Goal: Task Accomplishment & Management: Manage account settings

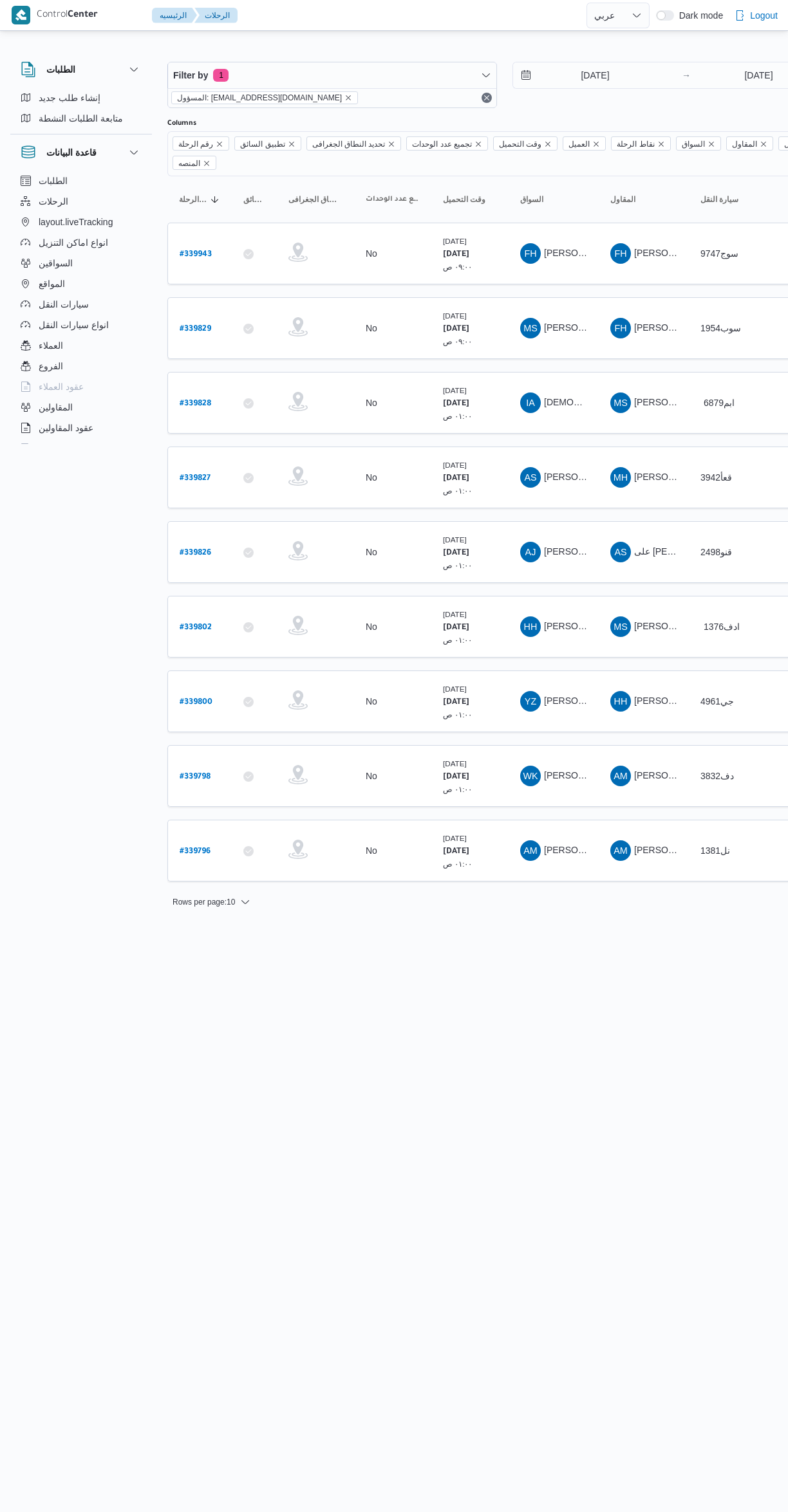
select select "ar"
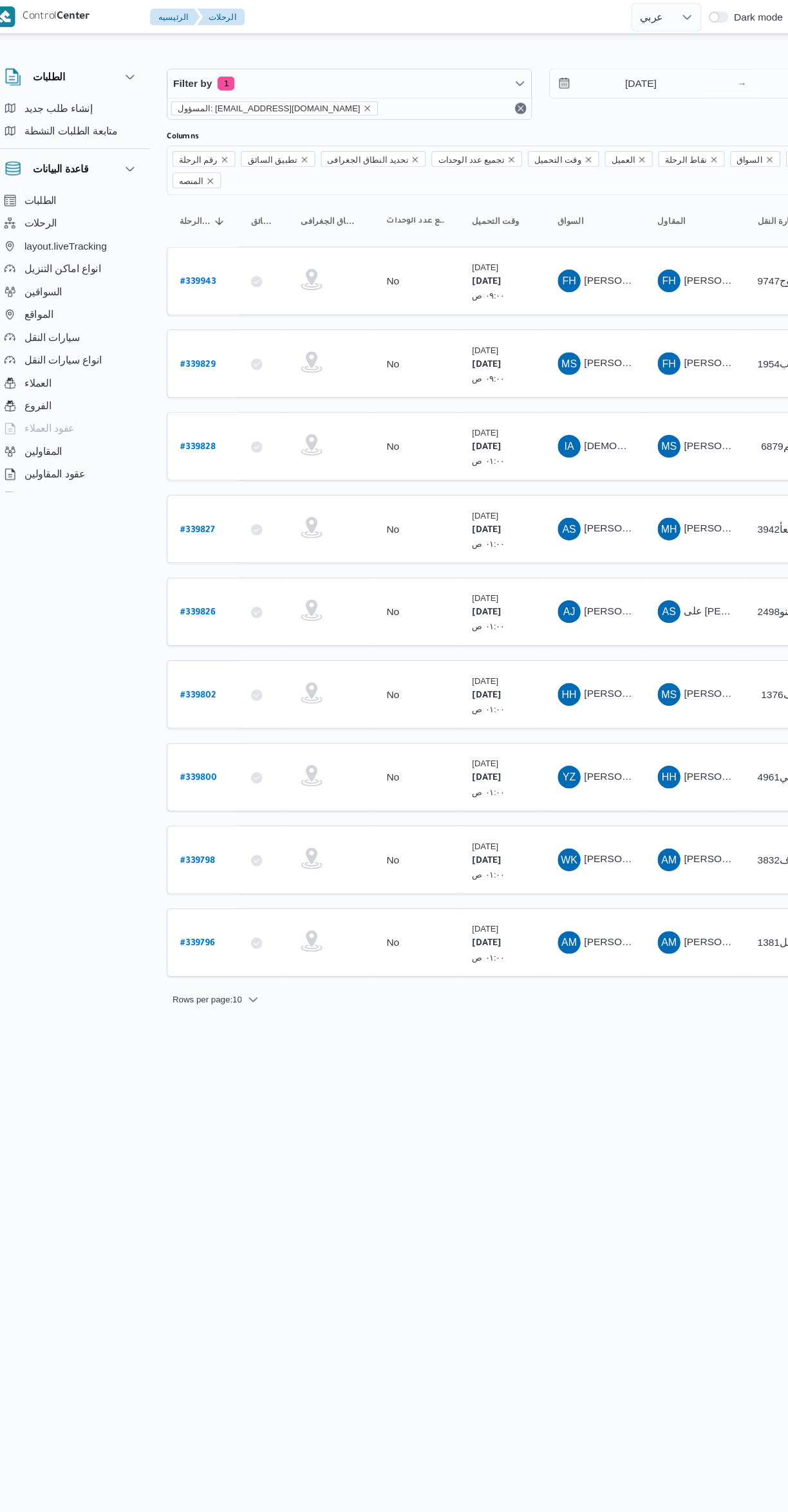
click at [207, 549] on b "# 339826" at bounding box center [195, 553] width 31 height 9
select select "ar"
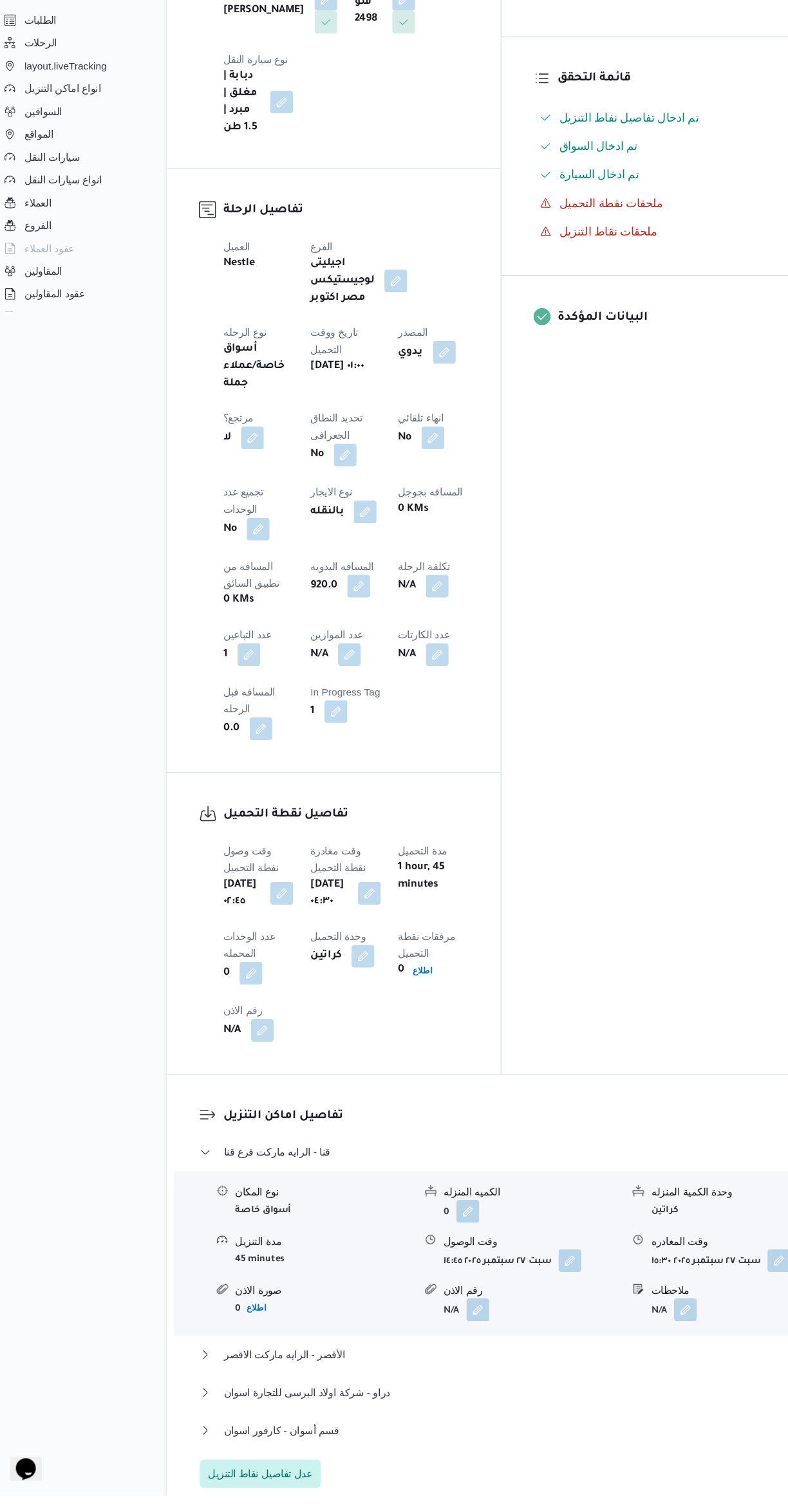
scroll to position [250, 0]
click at [419, 1445] on button "قسم أسوان - كارفور اسوان" at bounding box center [470, 1453] width 547 height 16
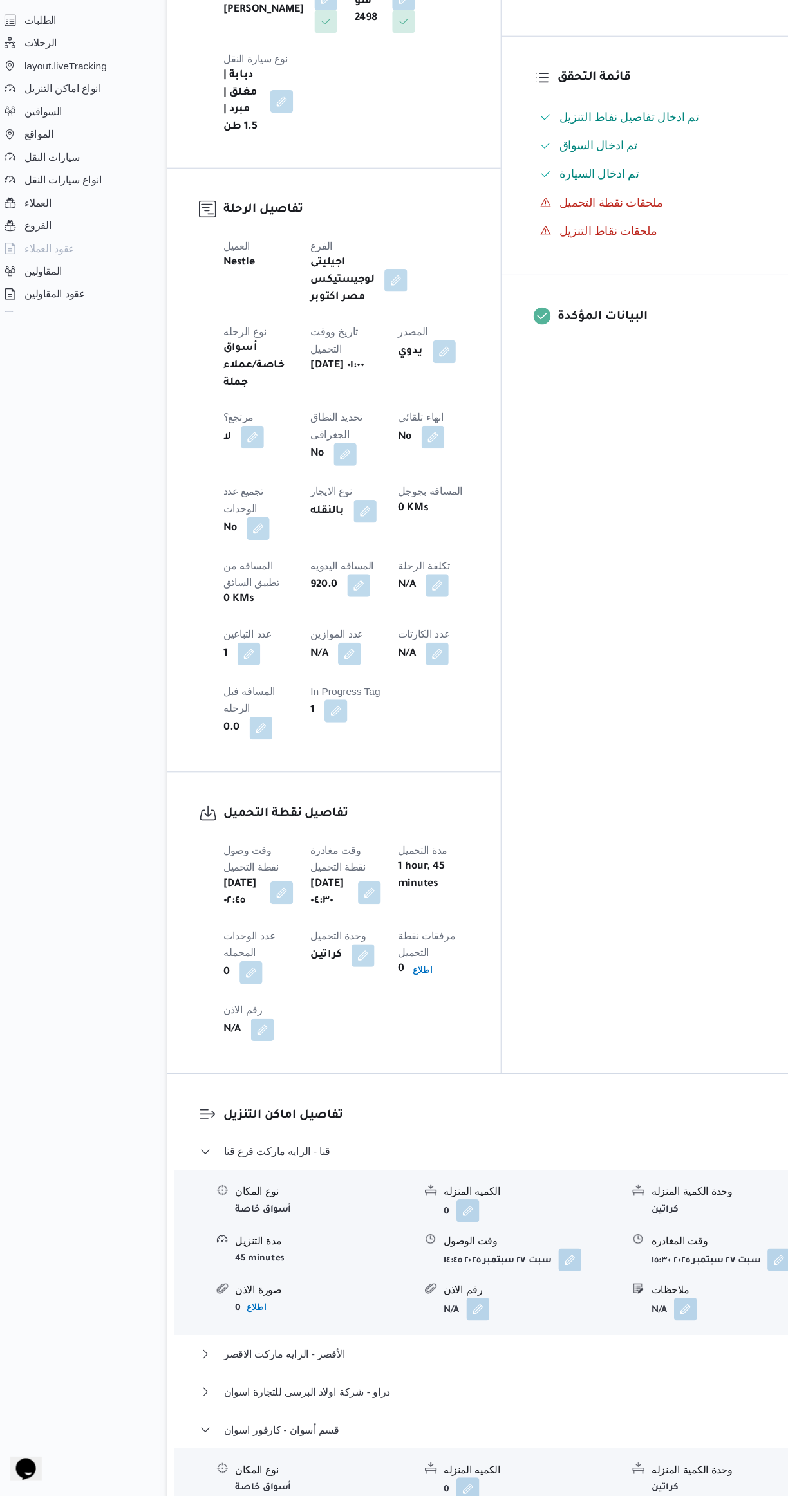
click at [576, 1412] on input "وقت المغادره" at bounding box center [601, 1417] width 146 height 26
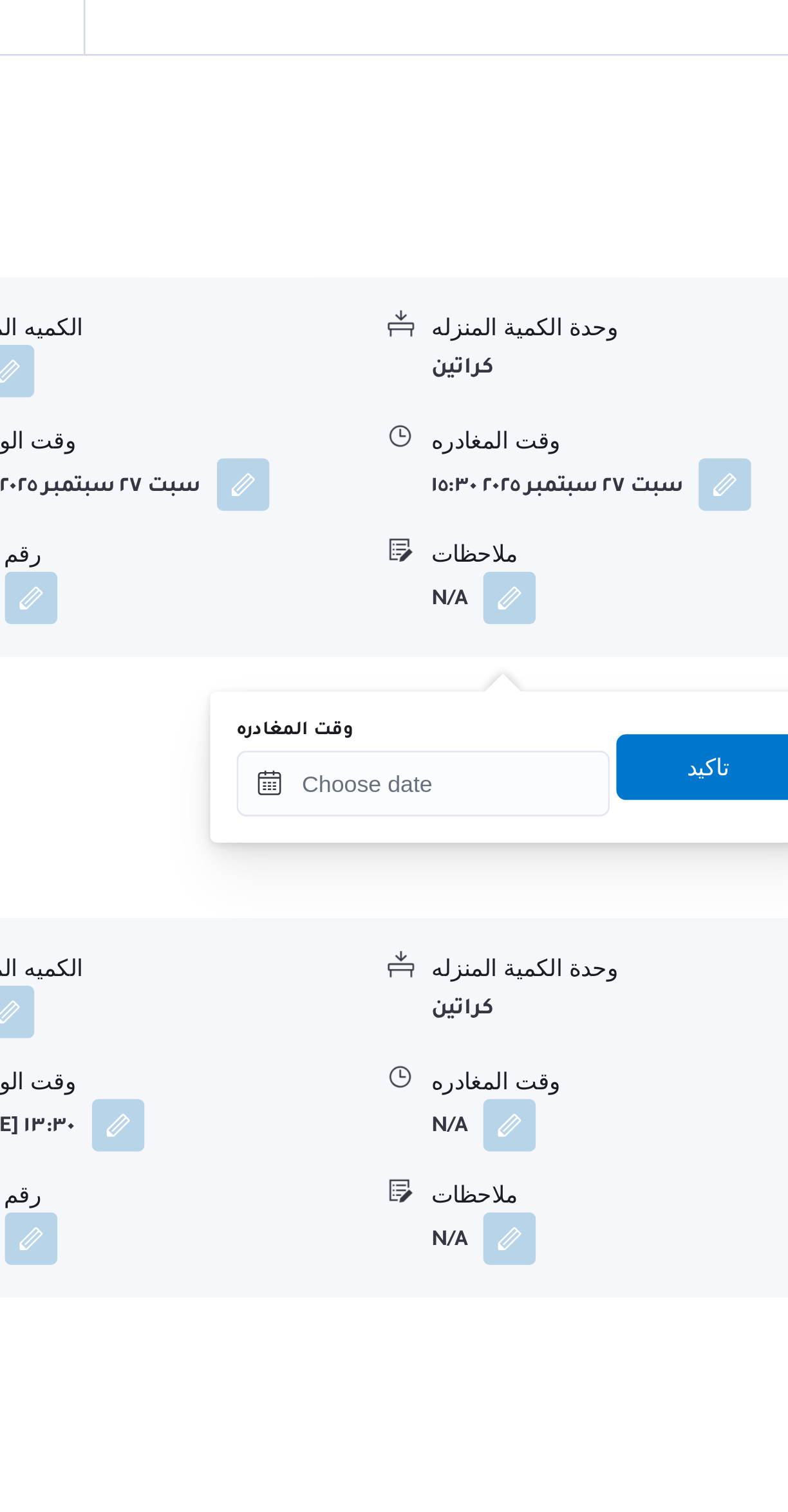
scroll to position [398, 0]
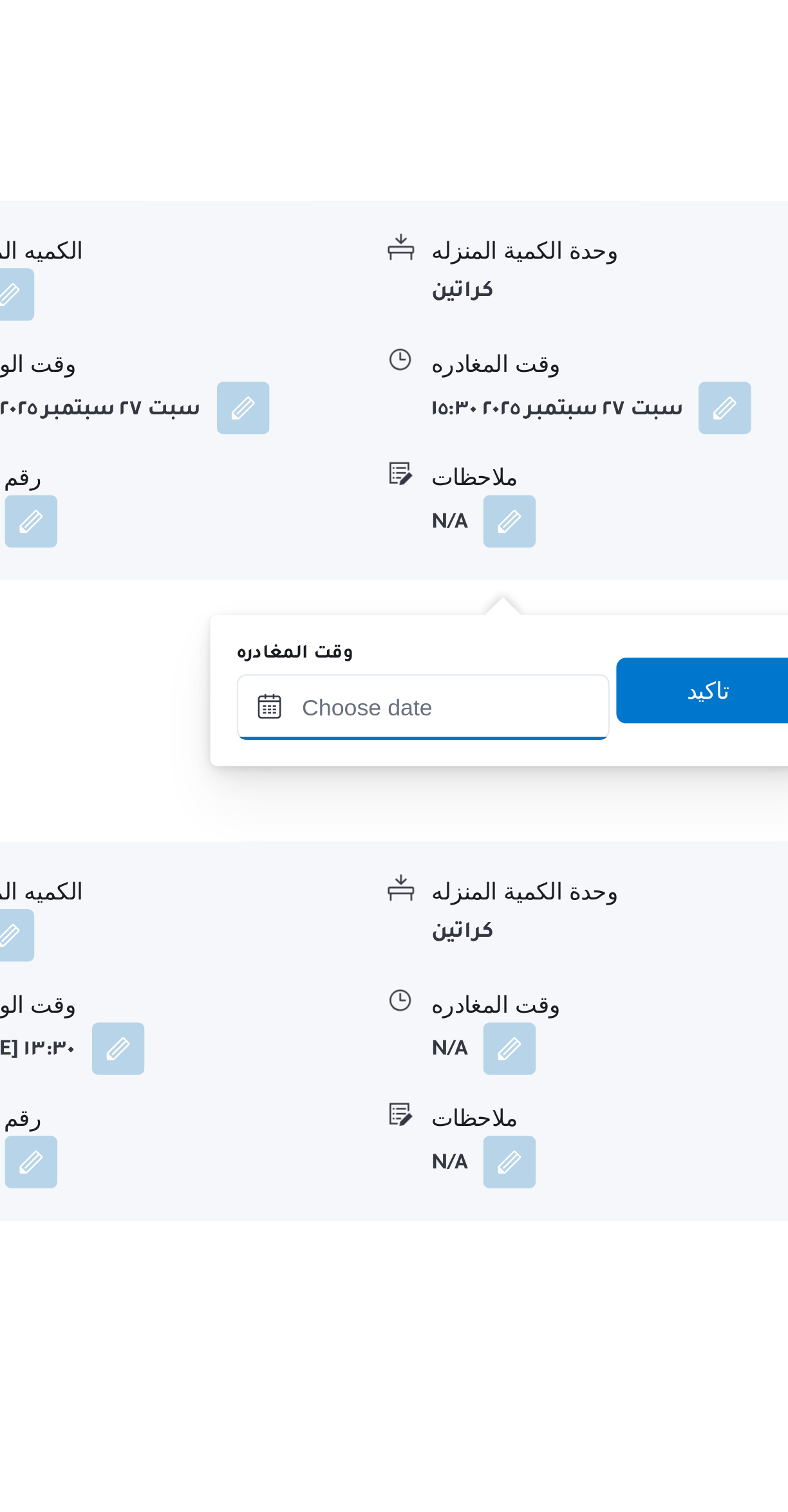
click at [610, 1269] on input "وقت المغادره" at bounding box center [601, 1269] width 146 height 26
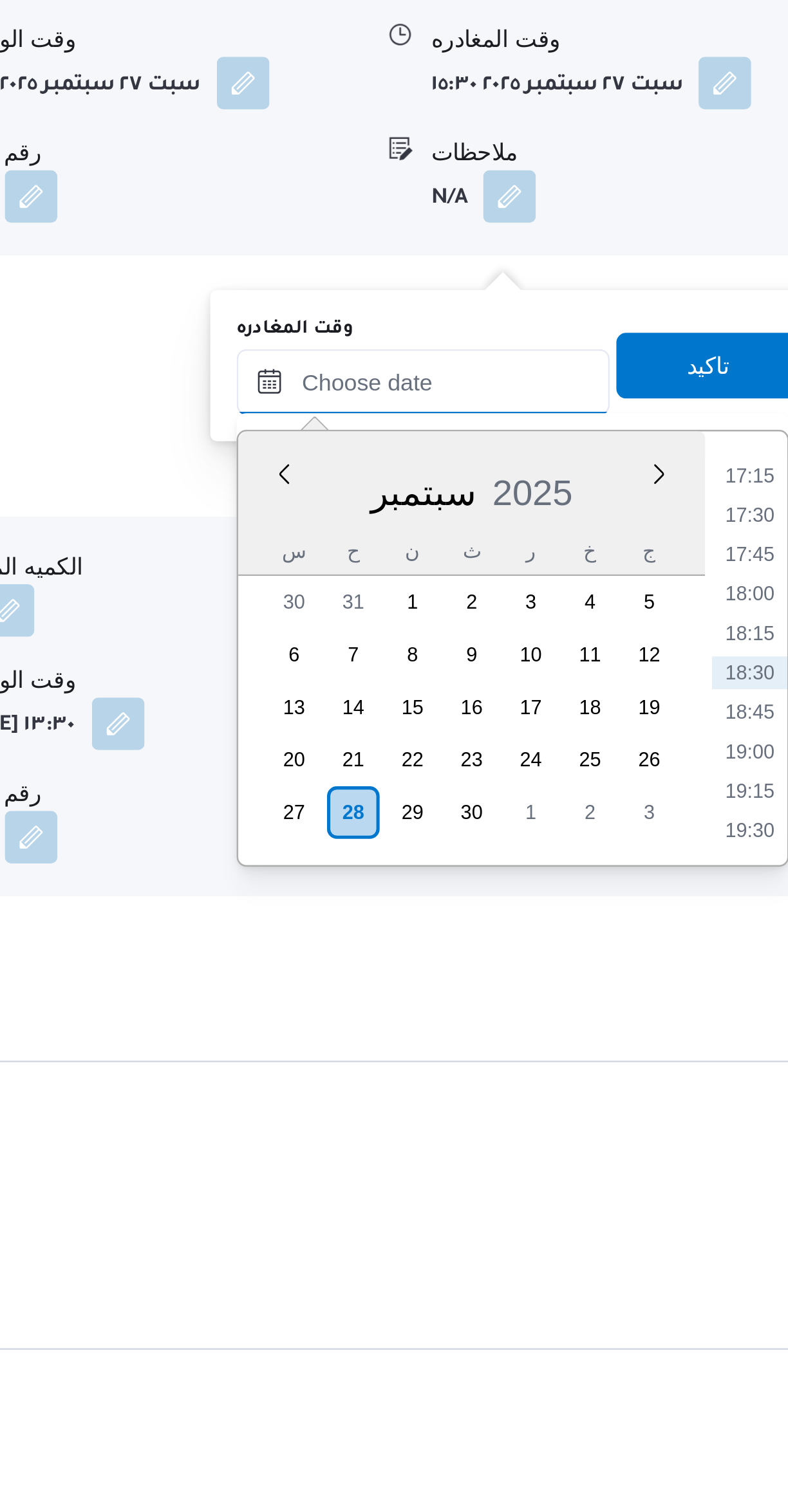
scroll to position [549, 0]
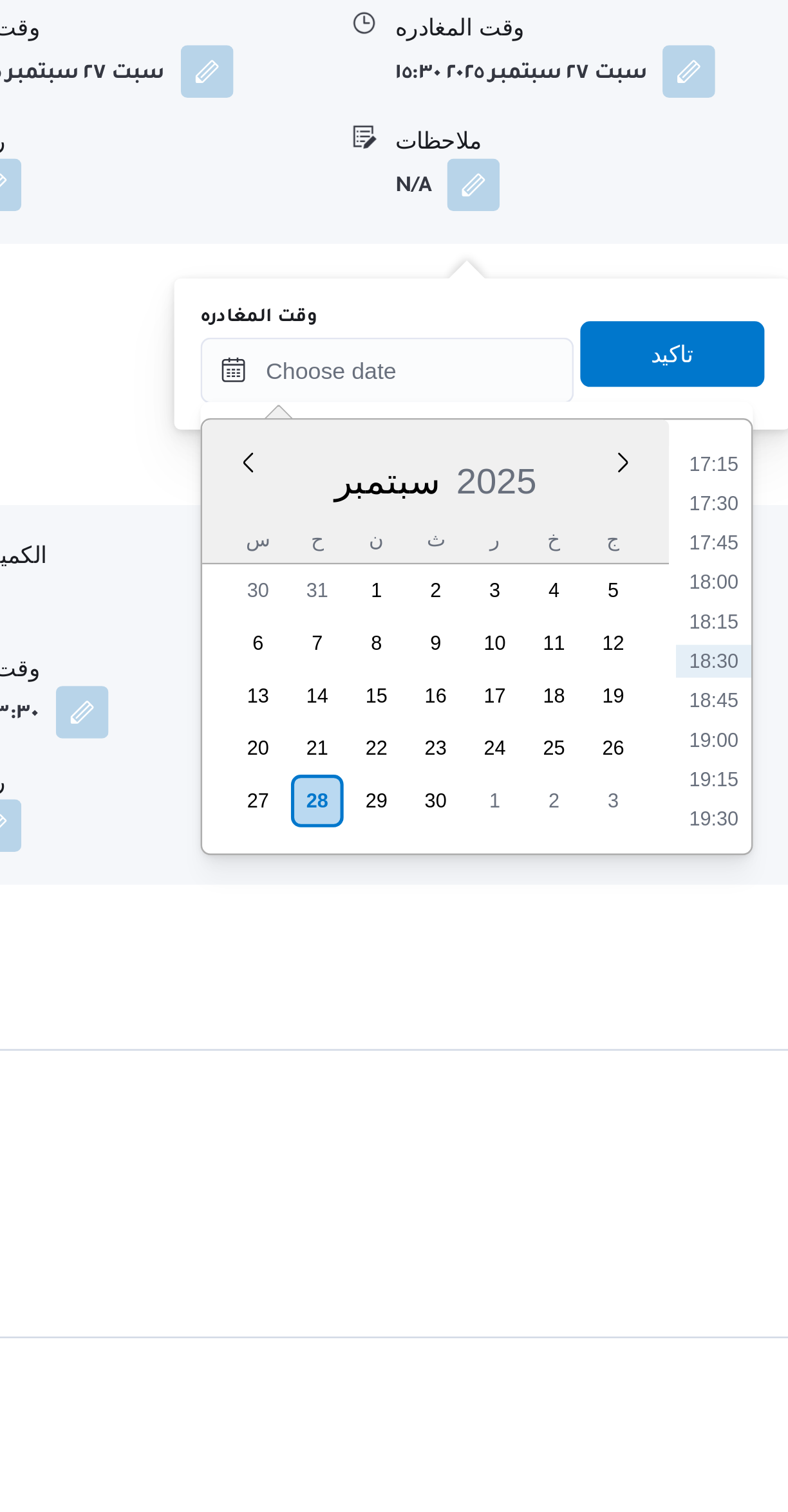
click at [724, 1155] on li "17:15" at bounding box center [729, 1154] width 30 height 13
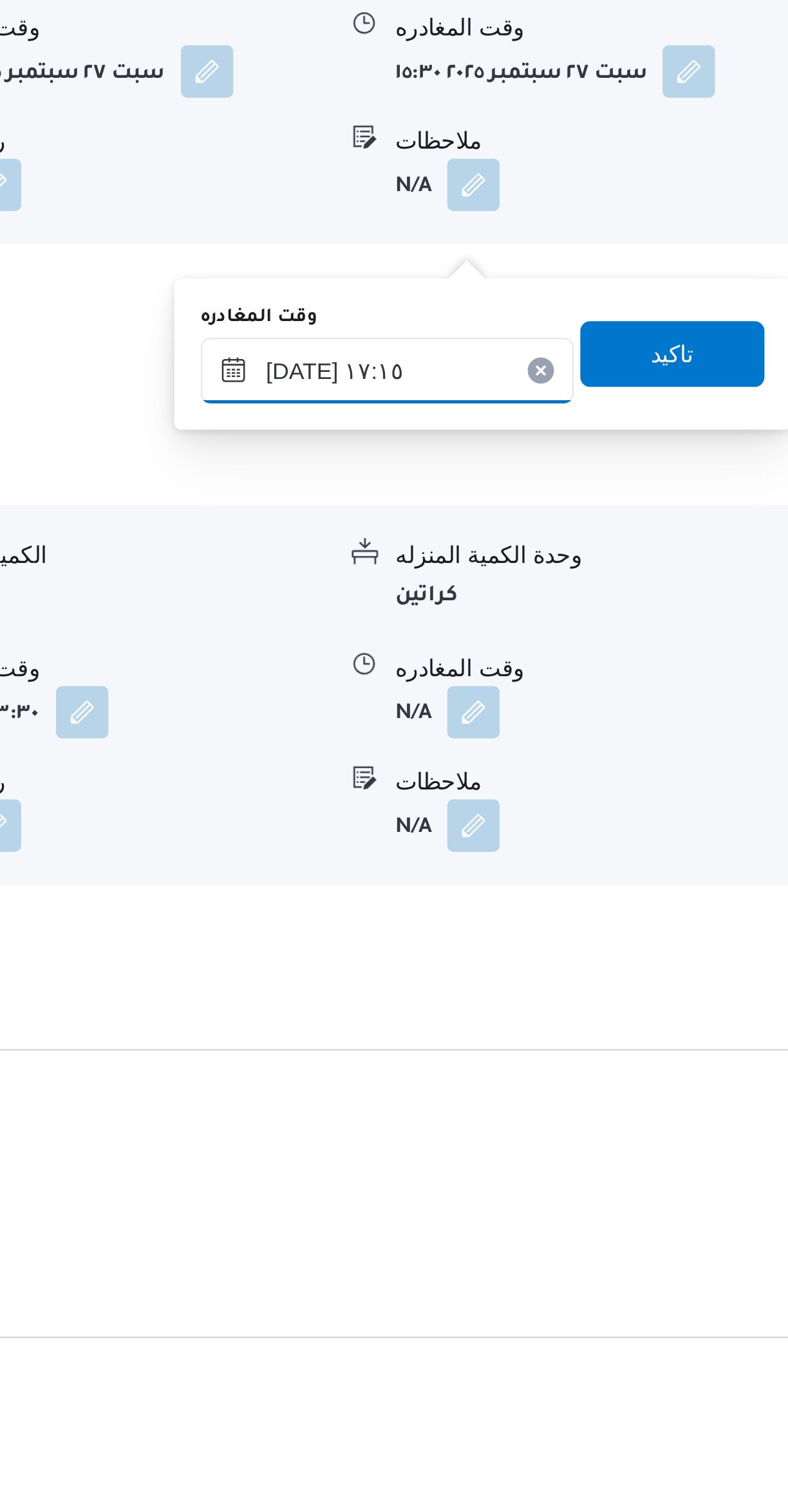
click at [608, 1113] on input "[DATE] ١٧:١٥" at bounding box center [601, 1118] width 146 height 26
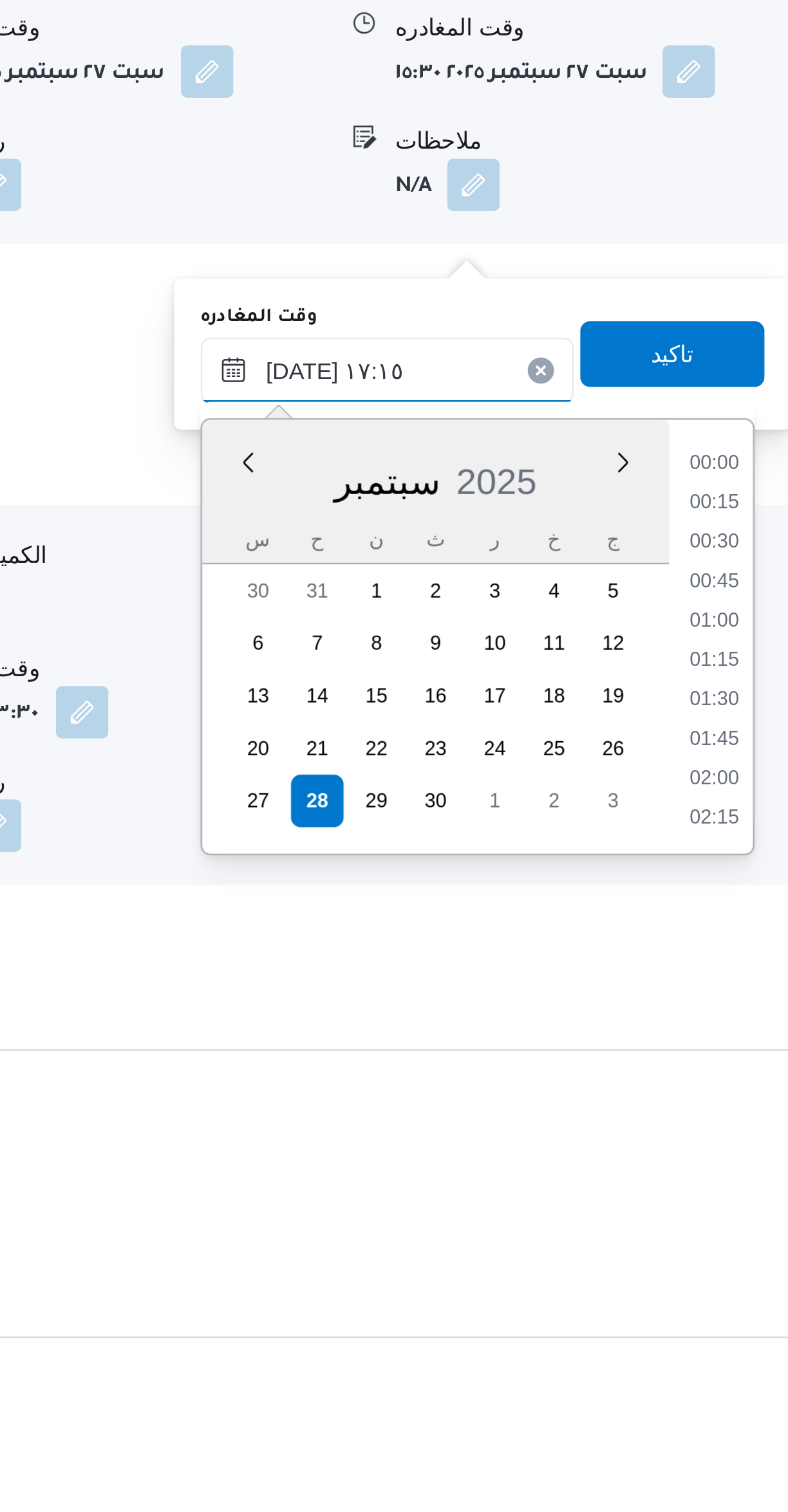
scroll to position [987, 0]
click at [728, 1156] on li "16:00" at bounding box center [729, 1155] width 30 height 13
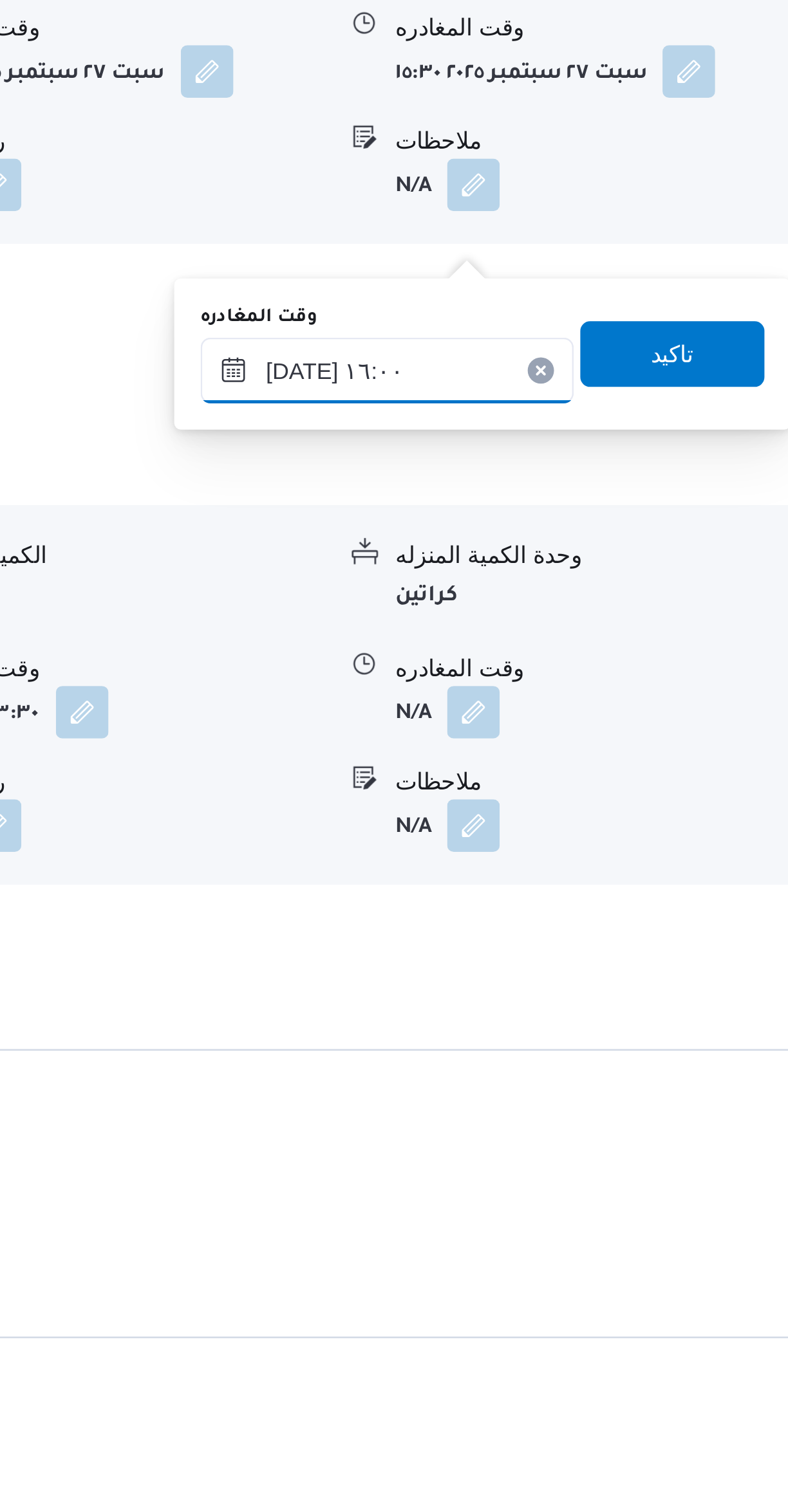
click at [610, 1111] on input "[DATE] ١٦:٠٠" at bounding box center [601, 1118] width 146 height 26
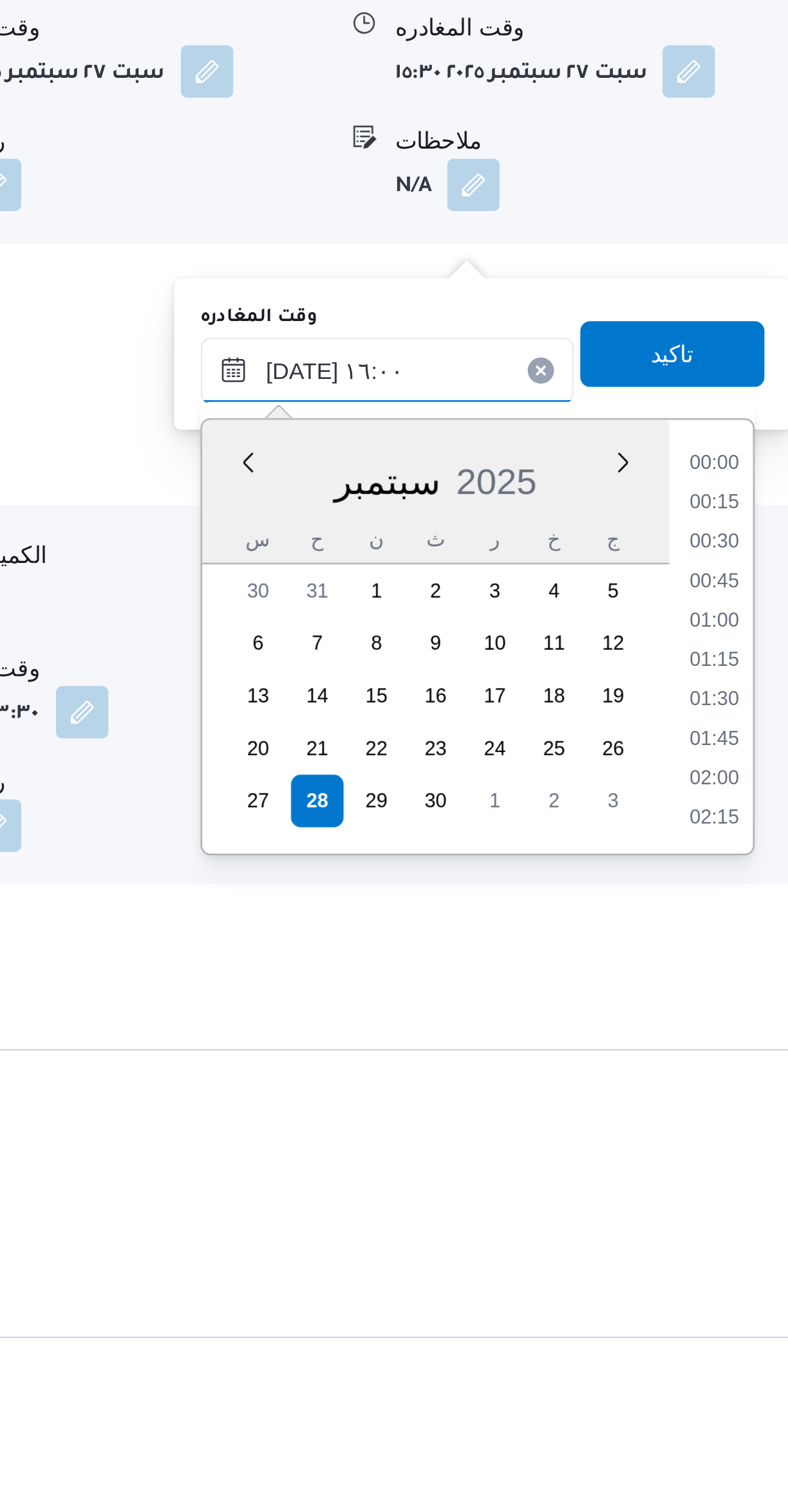
scroll to position [910, 0]
click at [733, 1197] on li "15:30" at bounding box center [729, 1201] width 30 height 13
type input "[DATE] ١٥:٣٠"
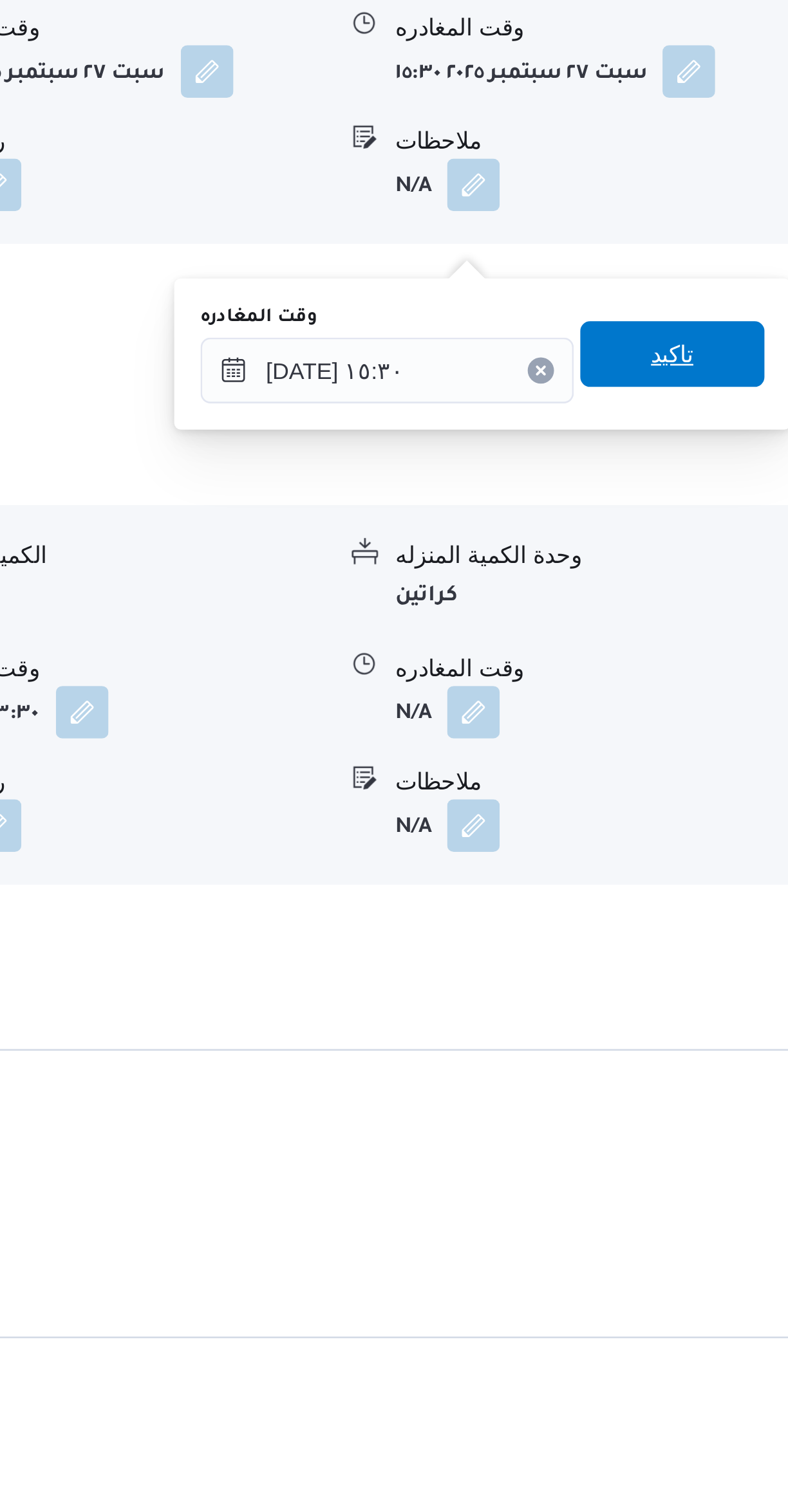
click at [716, 1110] on span "تاكيد" at bounding box center [713, 1112] width 72 height 26
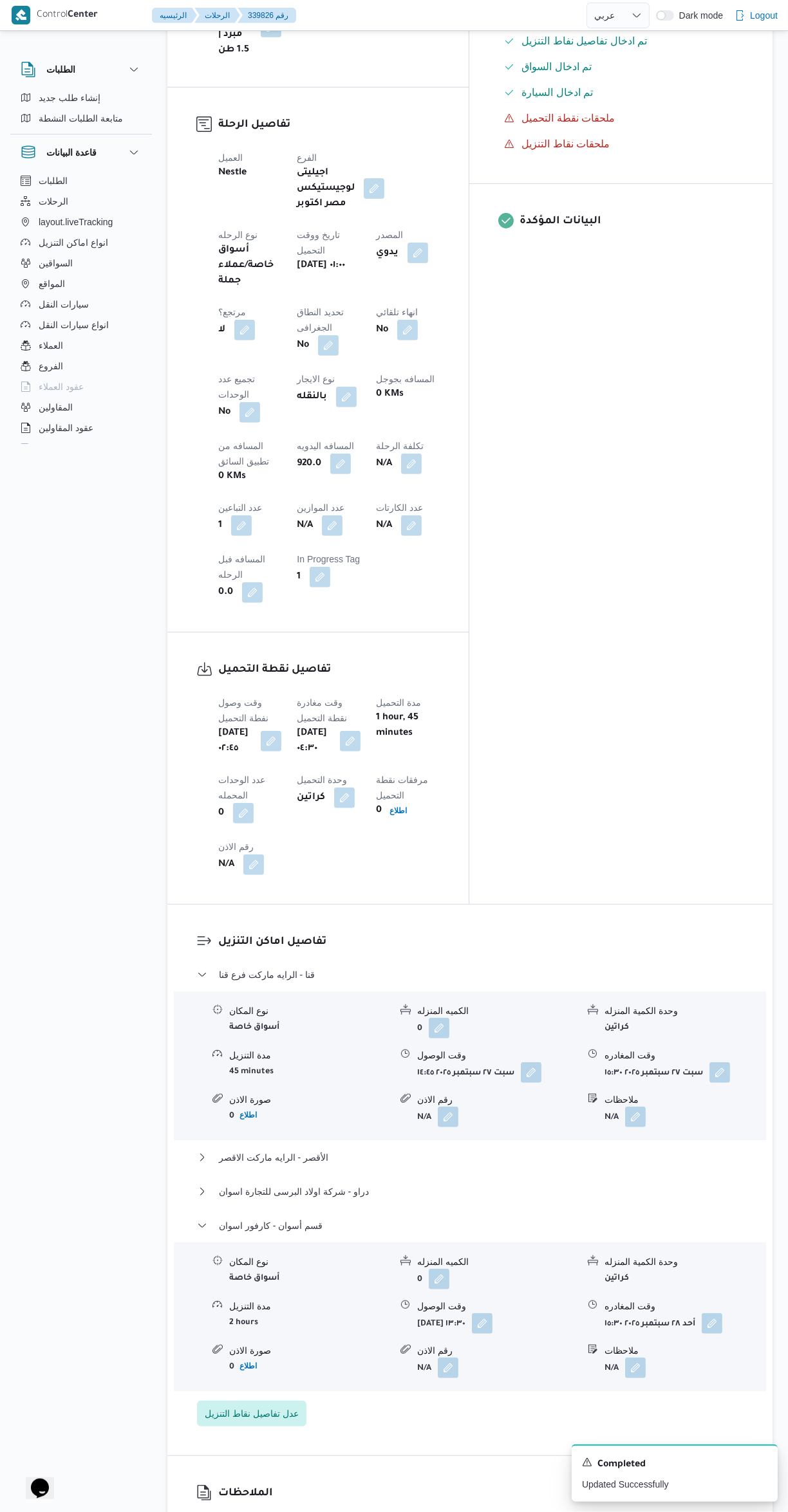
scroll to position [0, 0]
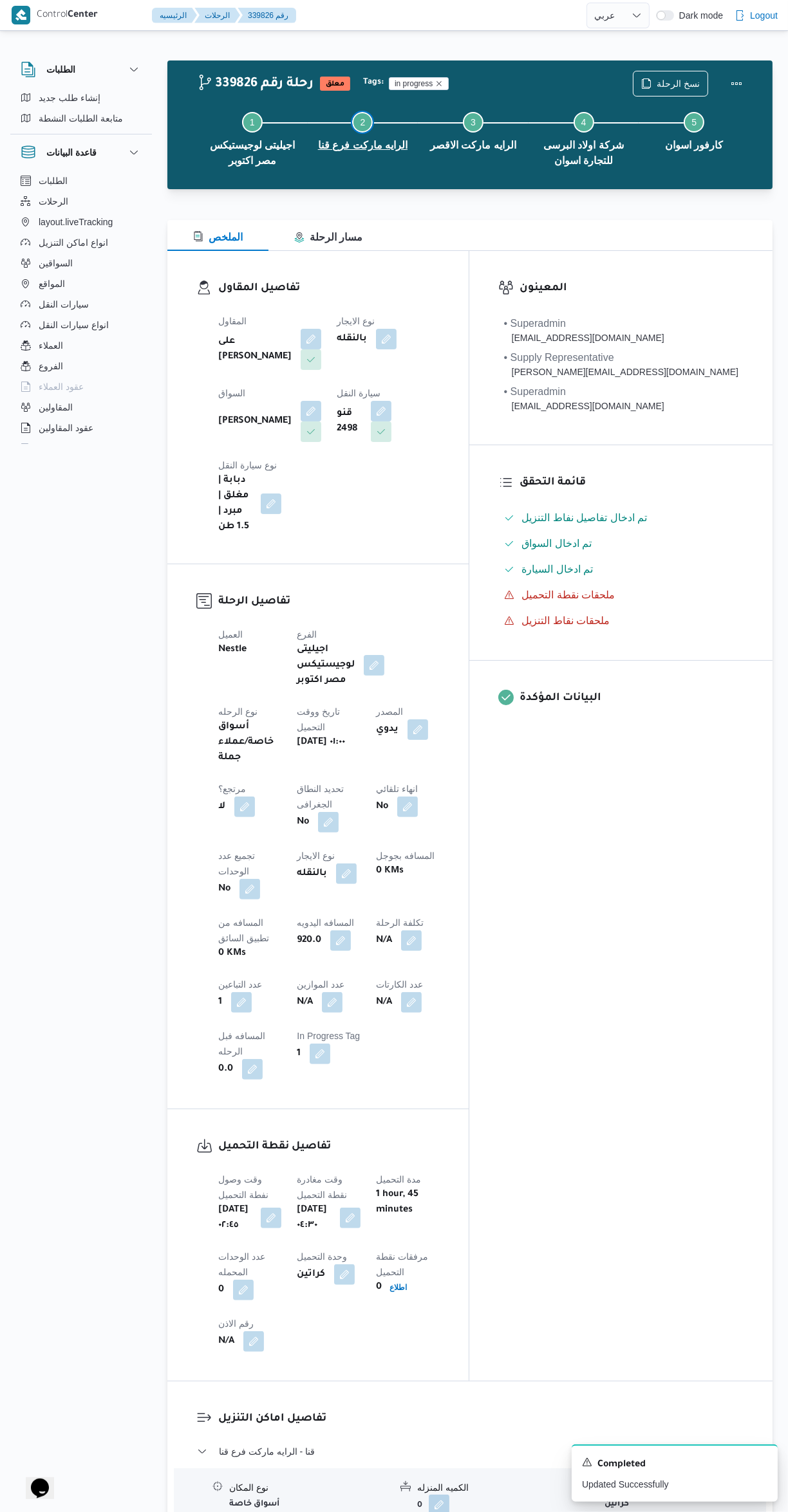
click at [404, 106] on button "Step 2 is incomplete 2 الرايه ماركت فرع قنا" at bounding box center [363, 130] width 111 height 67
click at [735, 80] on button "Actions" at bounding box center [736, 84] width 26 height 26
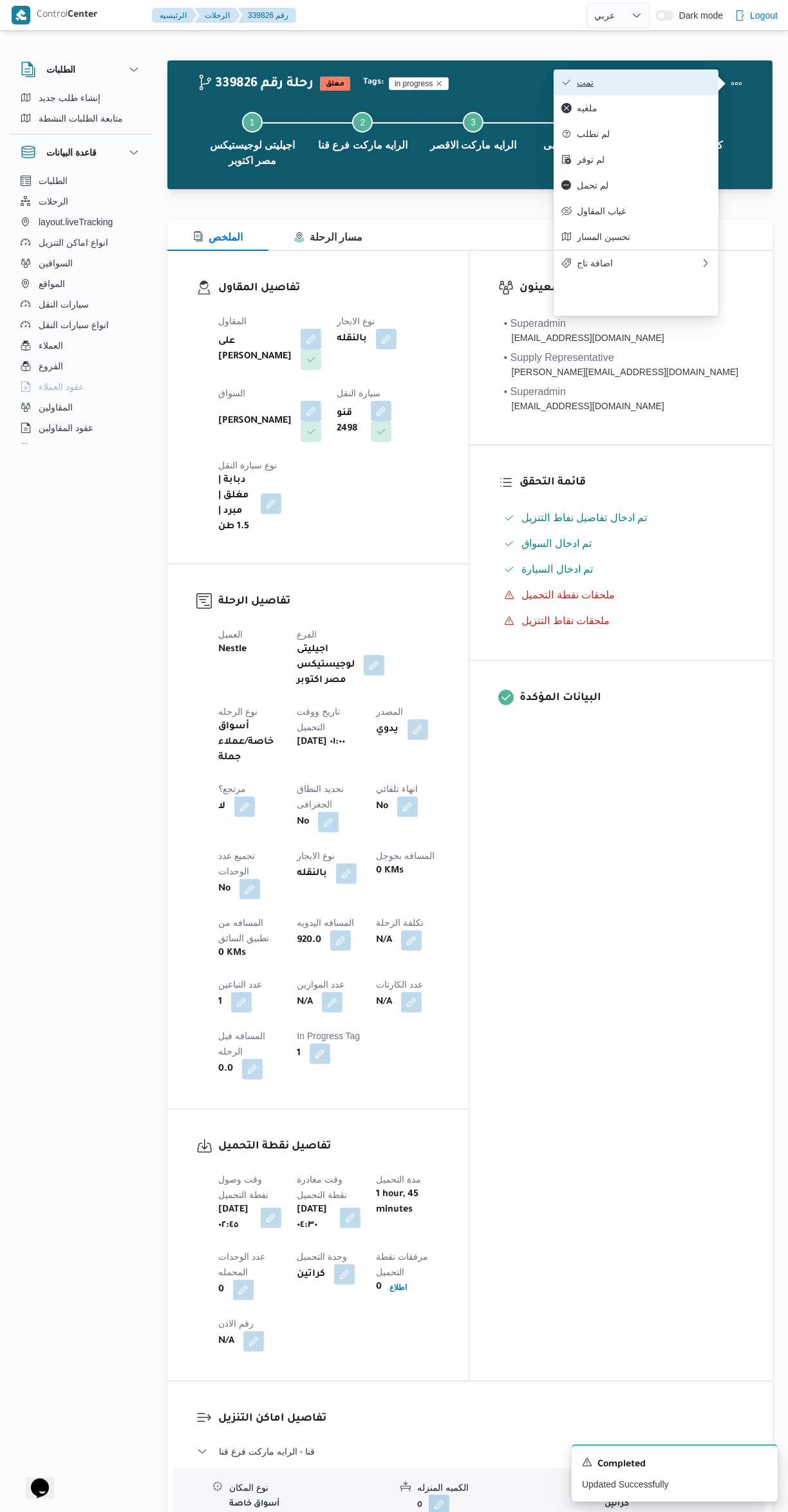
click at [657, 87] on span "تمت" at bounding box center [643, 82] width 134 height 11
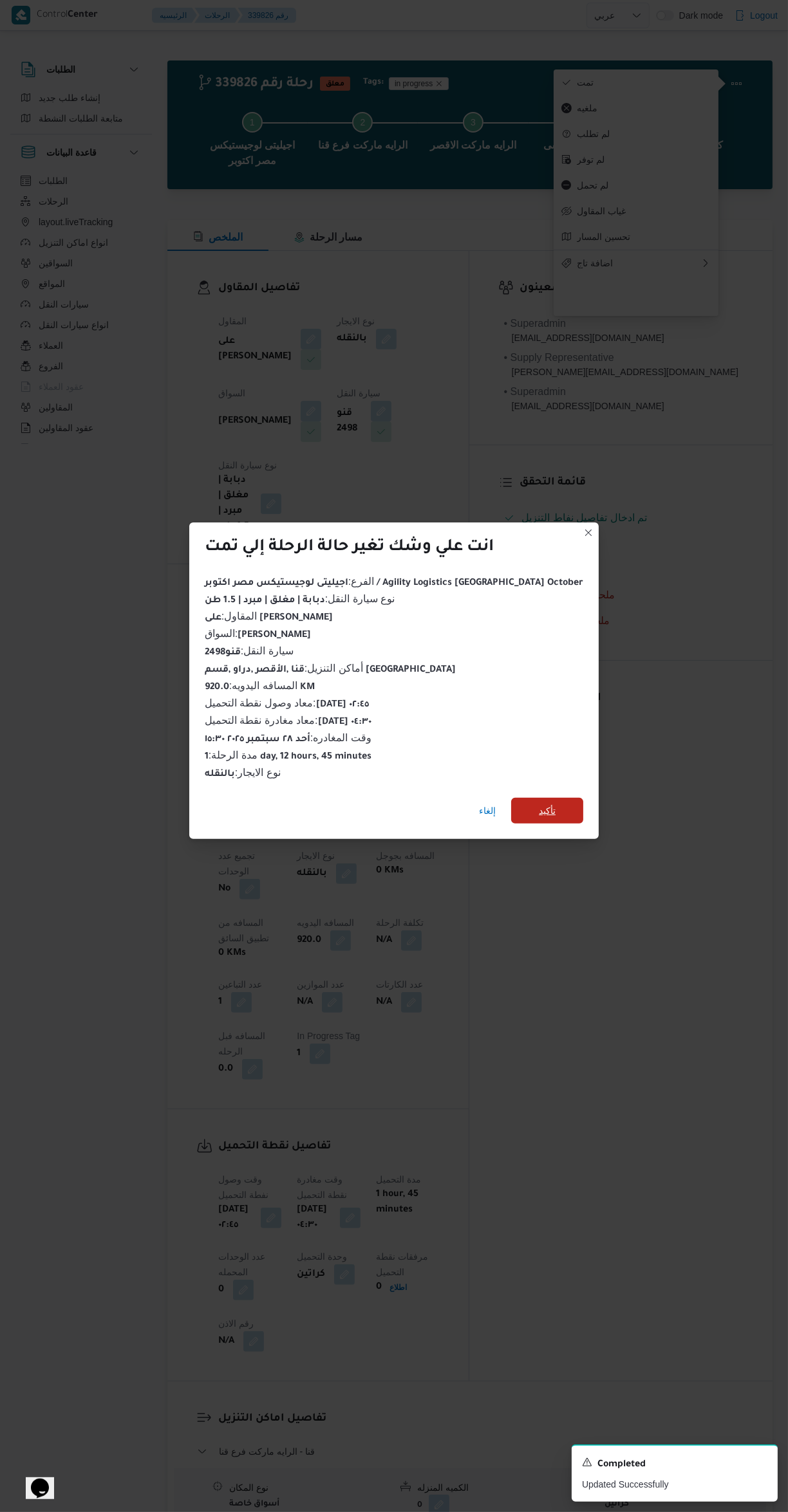
click at [526, 802] on span "تأكيد" at bounding box center [547, 811] width 72 height 26
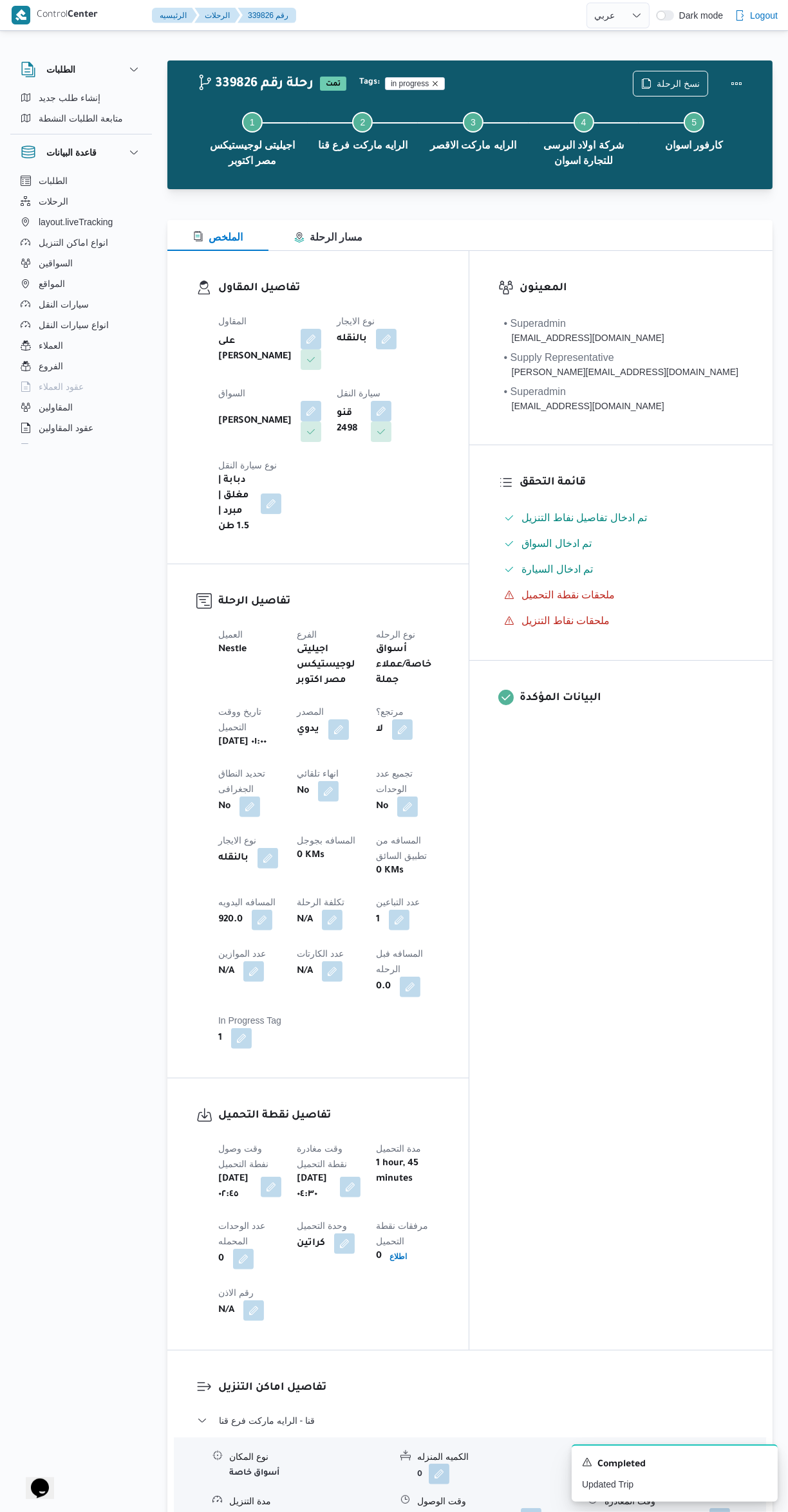
click at [433, 83] on icon "Remove trip tag" at bounding box center [435, 83] width 5 height 5
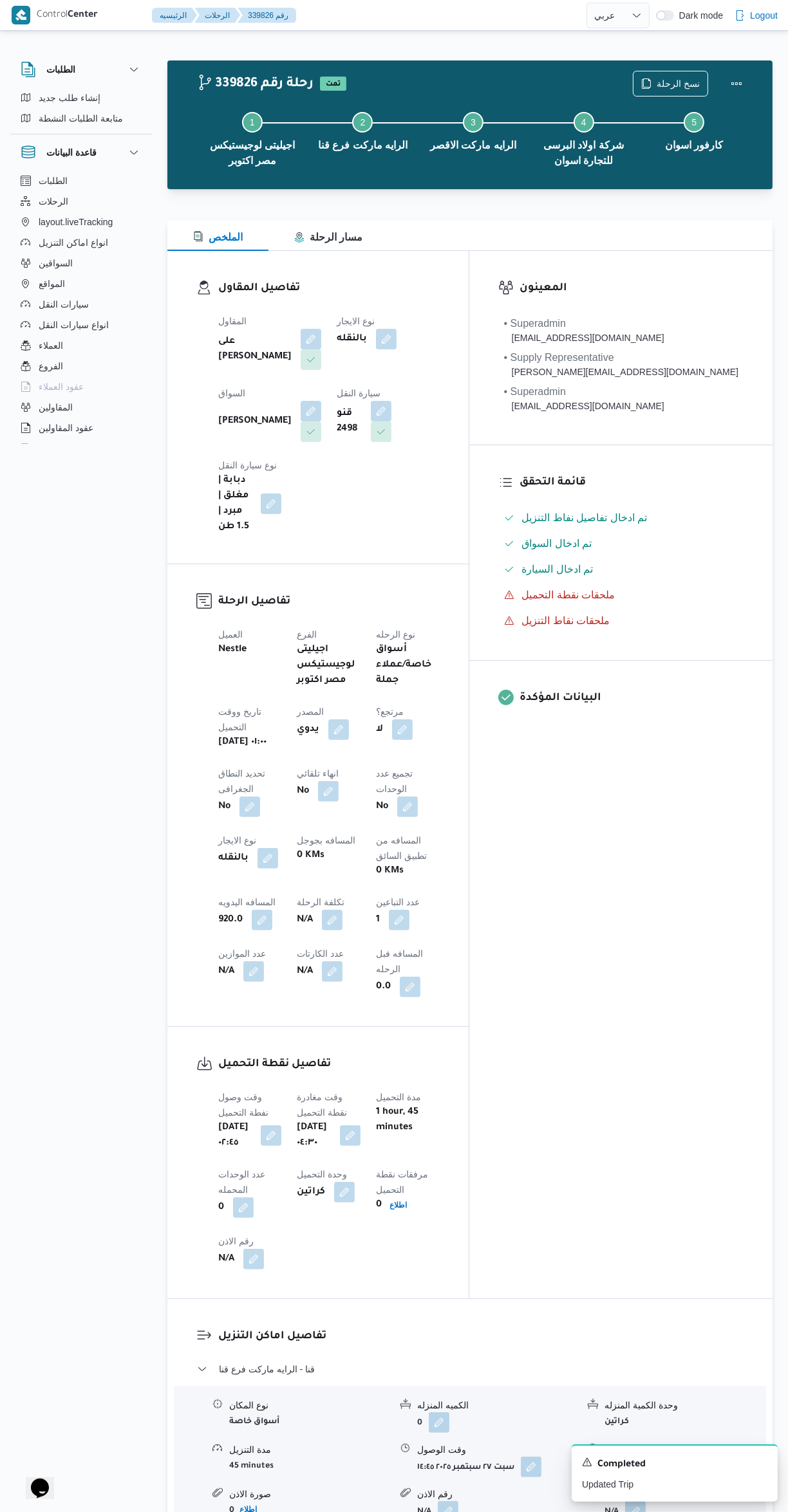
click at [651, 977] on div "المعينون • Superadmin [EMAIL_ADDRESS][DOMAIN_NAME] • Supply Representative [PER…" at bounding box center [620, 775] width 303 height 1048
select select "ar"
